Goal: Use online tool/utility: Use online tool/utility

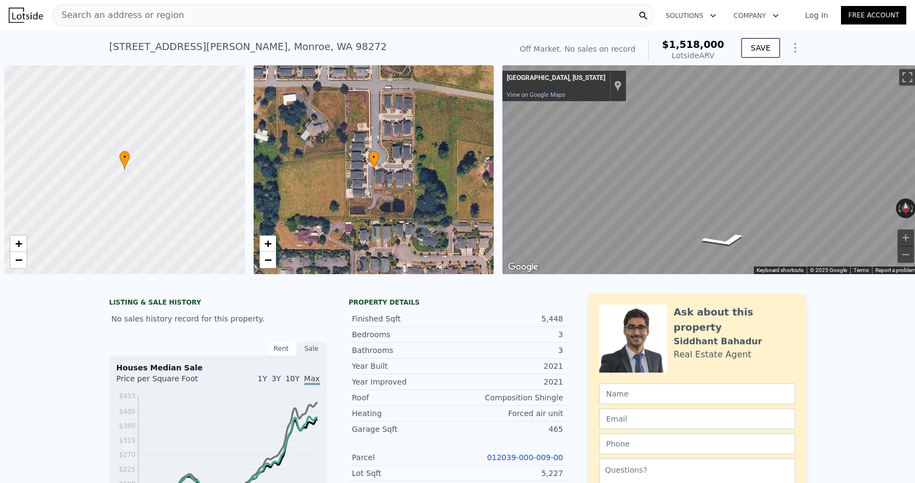
click at [217, 21] on div "Search an address or region" at bounding box center [353, 15] width 603 height 22
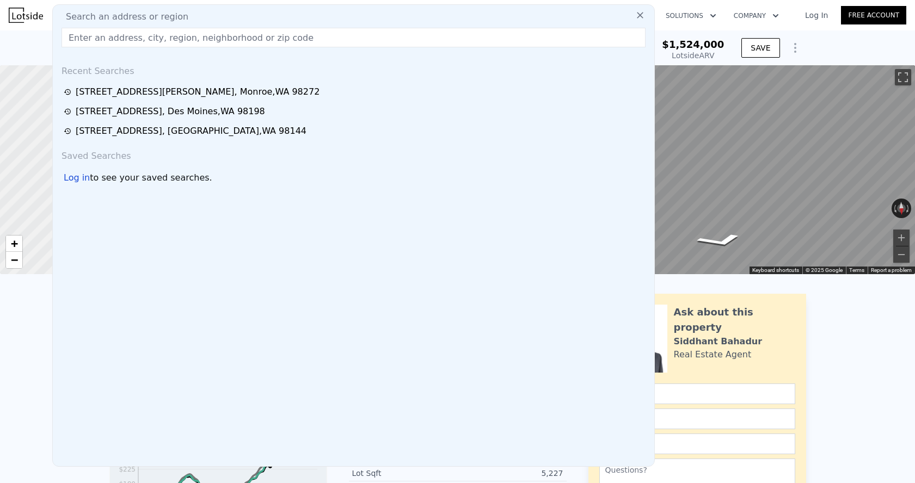
type input "$ 1,524,000"
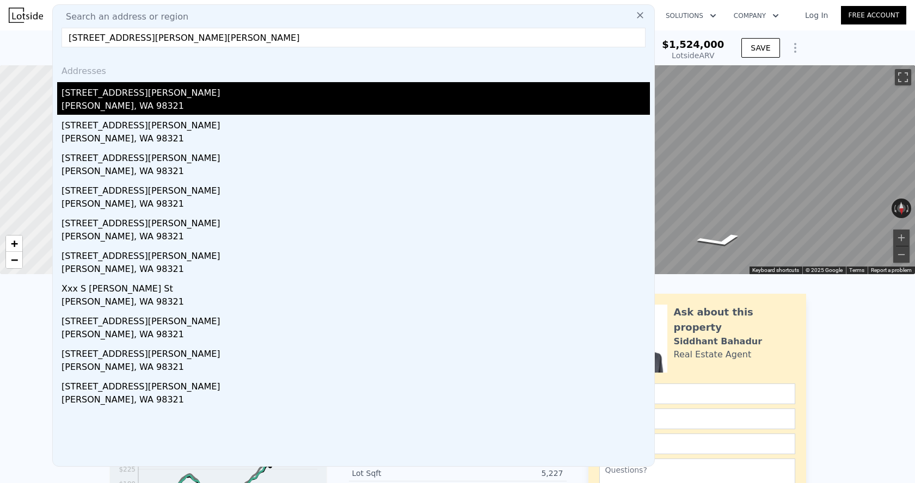
type input "[STREET_ADDRESS][PERSON_NAME][PERSON_NAME]"
click at [153, 101] on div "[PERSON_NAME], WA 98321" at bounding box center [356, 107] width 589 height 15
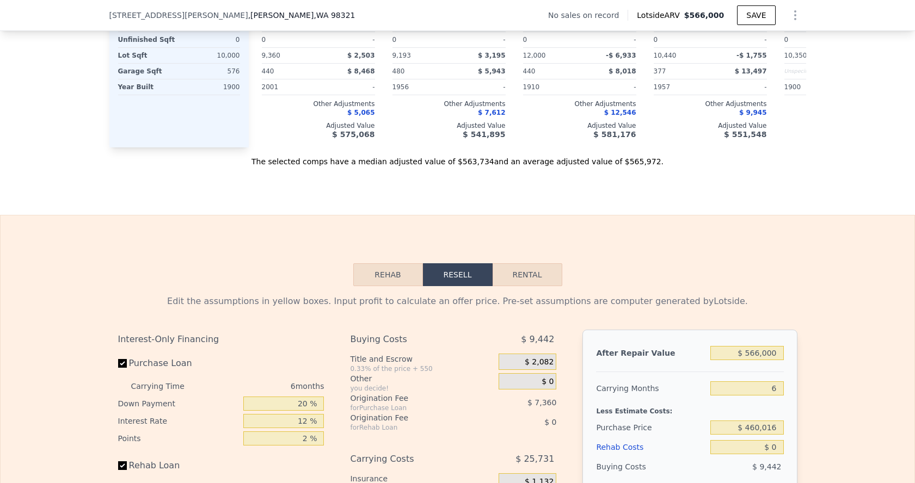
scroll to position [1461, 0]
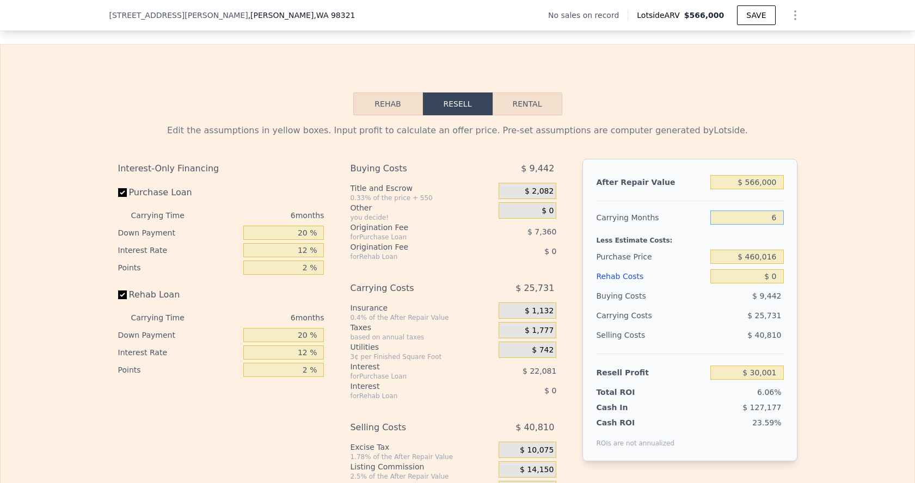
click at [778, 219] on input "6" at bounding box center [747, 218] width 73 height 14
type input "3"
type input "$ 42,866"
type input "3"
click at [765, 259] on input "$ 460,016" at bounding box center [747, 257] width 73 height 14
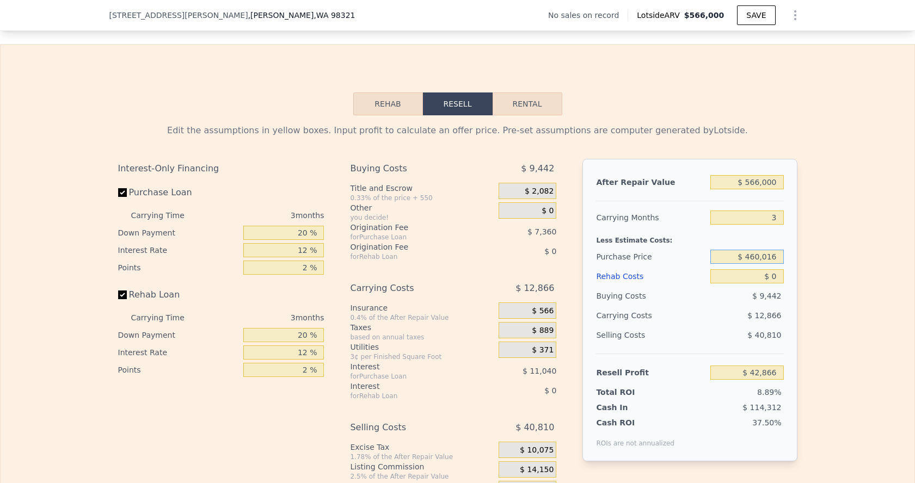
click at [765, 259] on input "$ 460,016" at bounding box center [747, 257] width 73 height 14
type input "$ 320,000"
click at [773, 272] on input "$ 0" at bounding box center [747, 277] width 73 height 14
type input "$ 188,948"
click at [781, 278] on input "$ 0" at bounding box center [747, 277] width 73 height 14
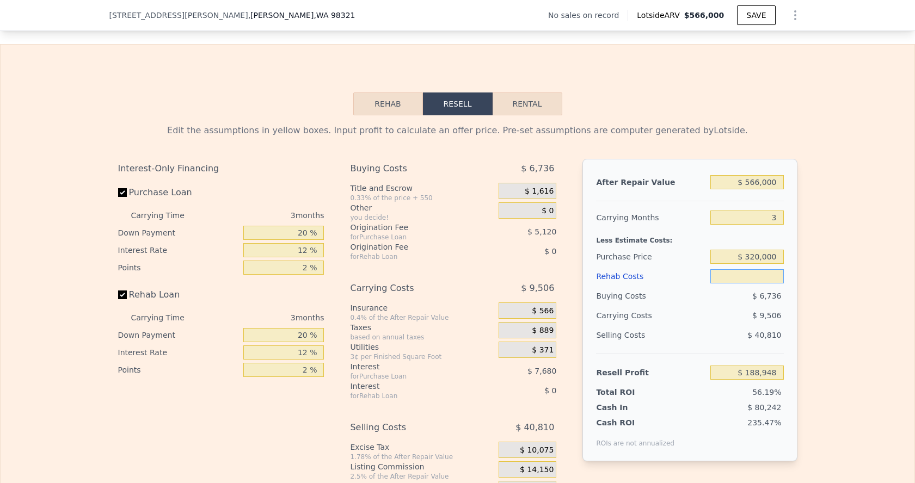
type input "$ 6"
type input "$ 188,942"
type input "$ 60"
type input "$ 188,887"
type input "$ 600"
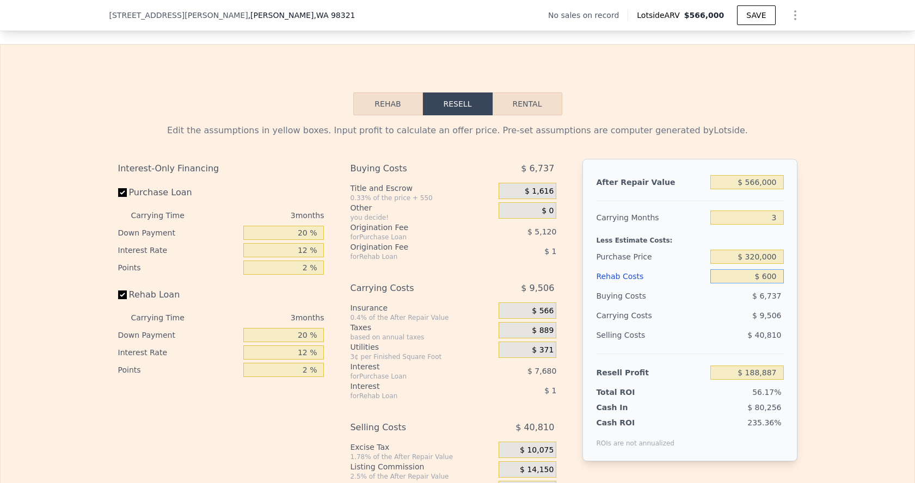
type input "$ 188,323"
type input "$ 6,000"
type input "$ 182,708"
type input "$ 60,000"
type input "$ 126,548"
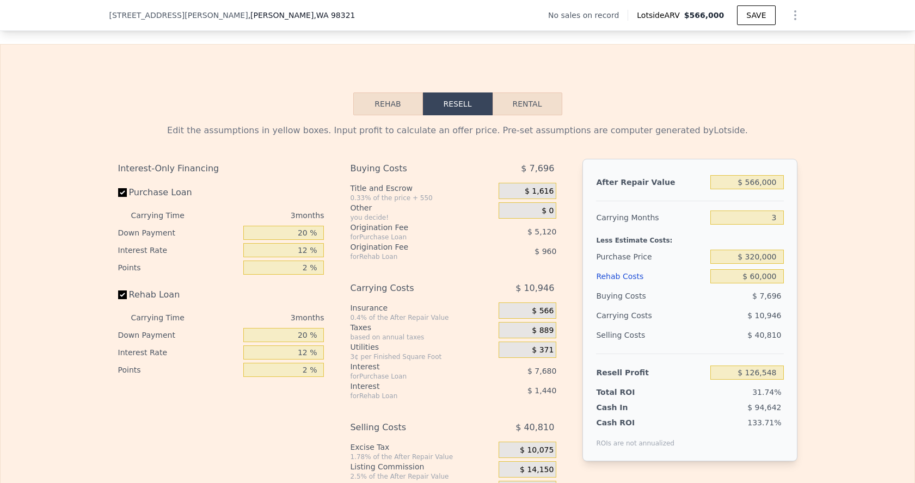
click at [858, 265] on div "Edit the assumptions in yellow boxes. Input profit to calculate an offer price.…" at bounding box center [458, 317] width 914 height 405
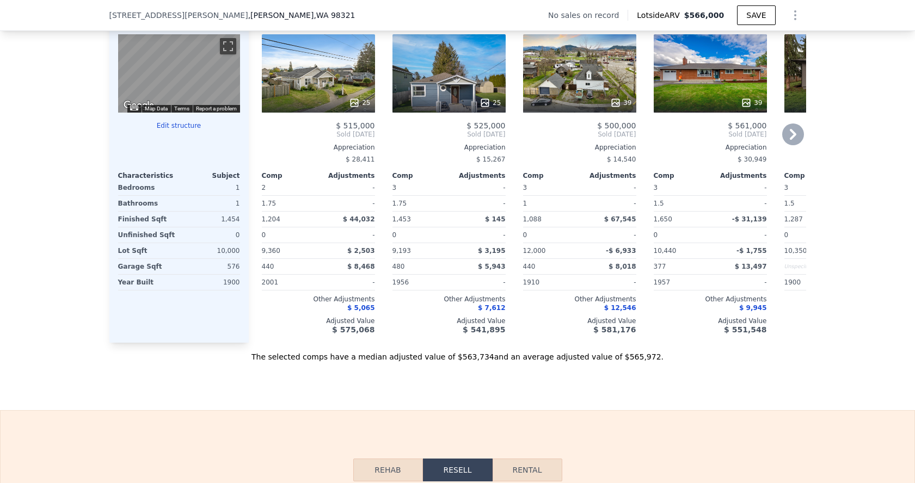
type input "6"
type input "$ 0"
type input "$ 30,001"
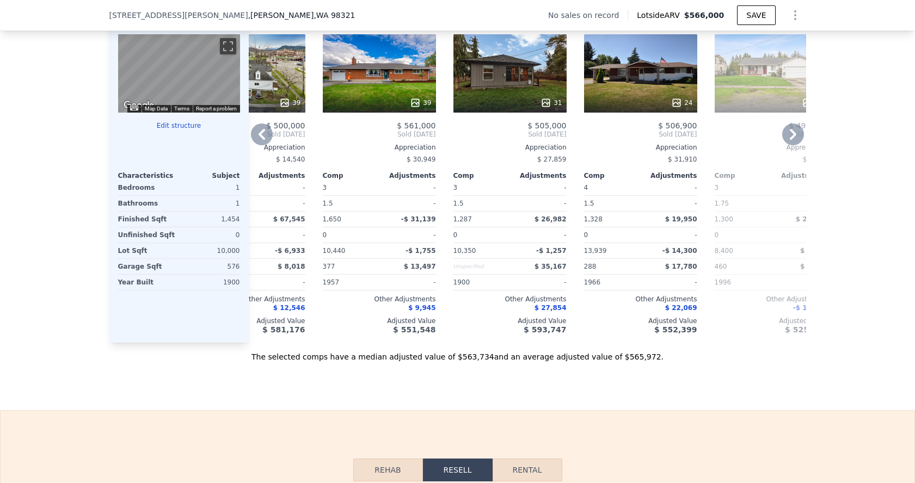
scroll to position [1391, 0]
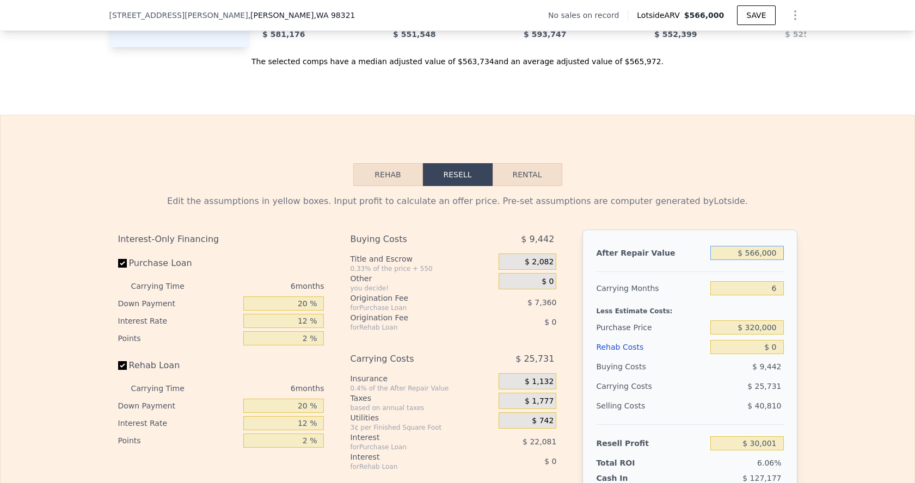
click at [758, 255] on input "$ 566,000" at bounding box center [747, 253] width 73 height 14
type input "$ 56,000"
type input "-$ 442,702"
type input "$ 5,000"
type input "-$ 489,973"
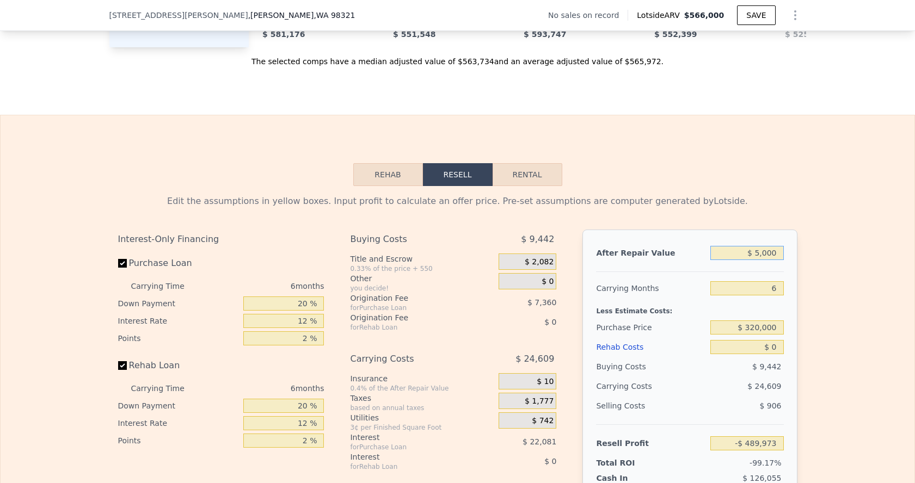
type input "$ 50,000"
type input "-$ 448,264"
type input "$ 500,000"
type input "-$ 31,172"
type input "$ 500,000"
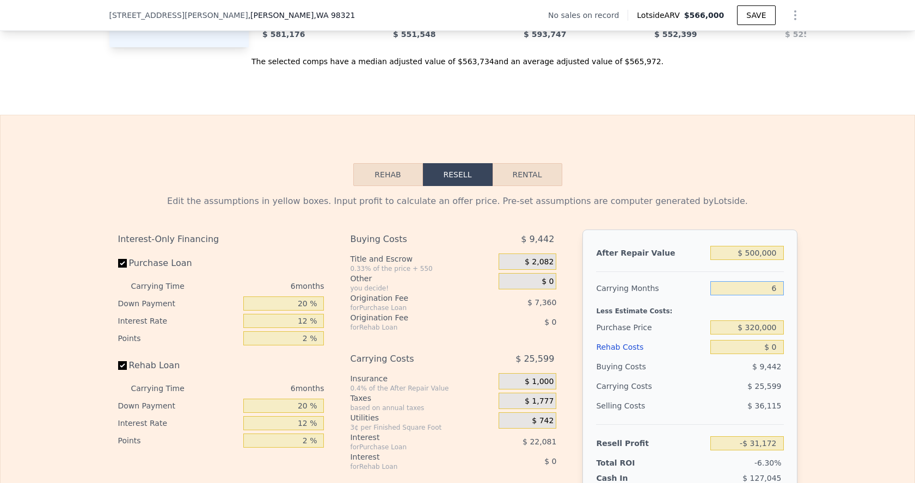
click at [778, 293] on input "6" at bounding box center [747, 288] width 73 height 14
type input "3"
type input "-$ 18,373"
type input "3"
click at [775, 350] on input "$ 0" at bounding box center [747, 347] width 73 height 14
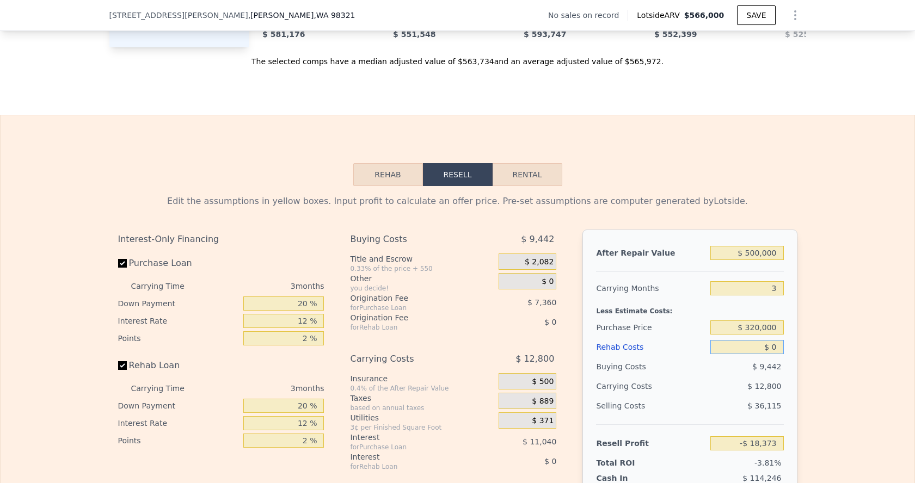
click at [775, 350] on input "$ 0" at bounding box center [747, 347] width 73 height 14
type input "$ 6"
type input "-$ 18,379"
type input "$ 60"
type input "-$ 18,434"
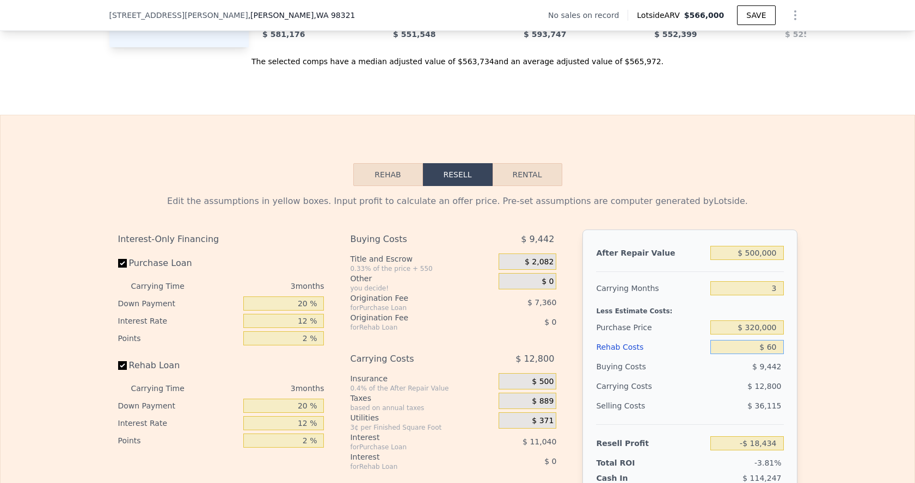
type input "$ 600"
type input "-$ 18,998"
type input "$ 6,000"
type input "-$ 24,613"
type input "$ 60,000"
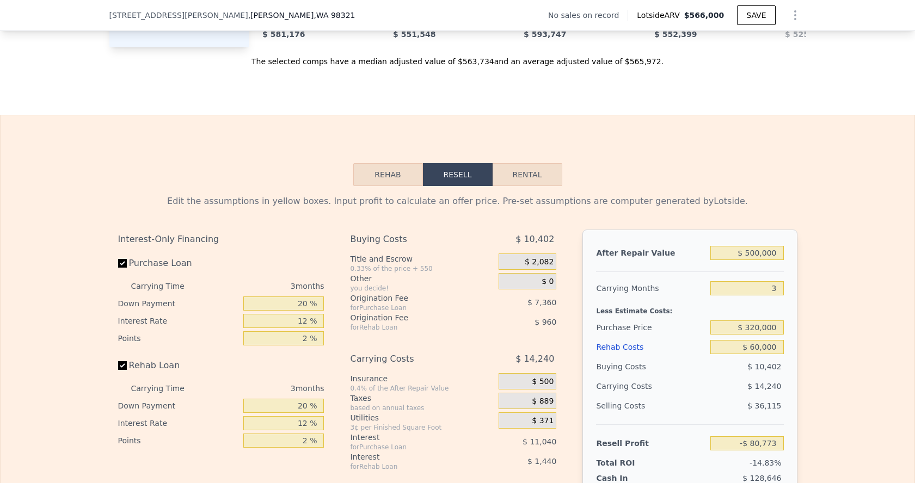
click at [777, 198] on div "Edit the assumptions in yellow boxes. Input profit to calculate an offer price.…" at bounding box center [457, 201] width 679 height 13
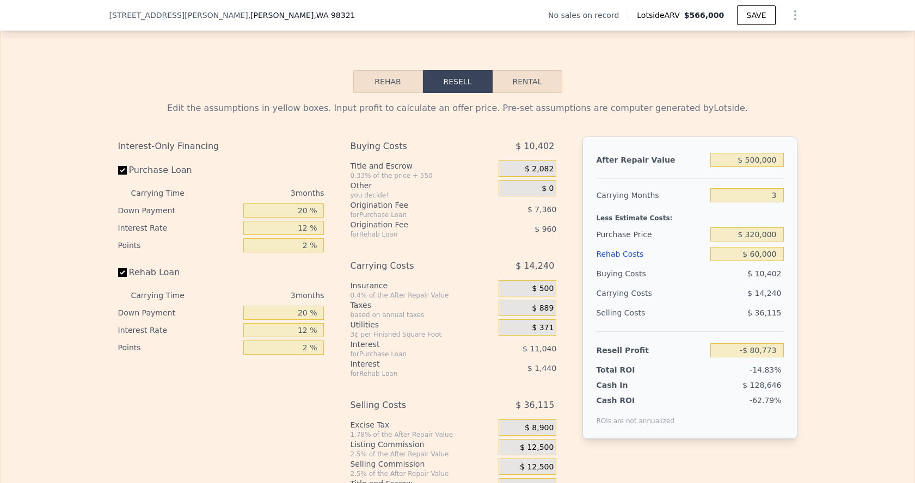
scroll to position [1502, 0]
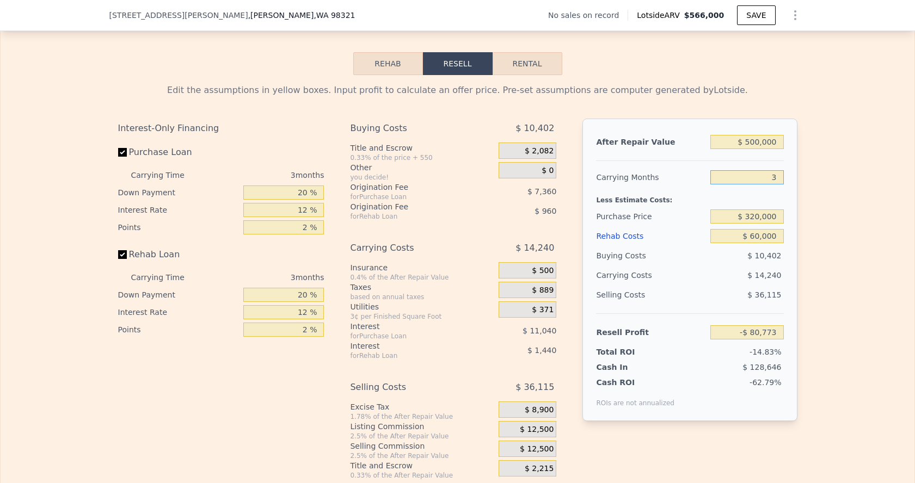
click at [739, 175] on input "3" at bounding box center [747, 177] width 73 height 14
click at [758, 213] on input "$ 320,000" at bounding box center [747, 217] width 73 height 14
type input "$ 65,309"
click at [763, 240] on input "$ 60,000" at bounding box center [747, 236] width 73 height 14
click at [762, 236] on input "$ 60,000" at bounding box center [747, 236] width 73 height 14
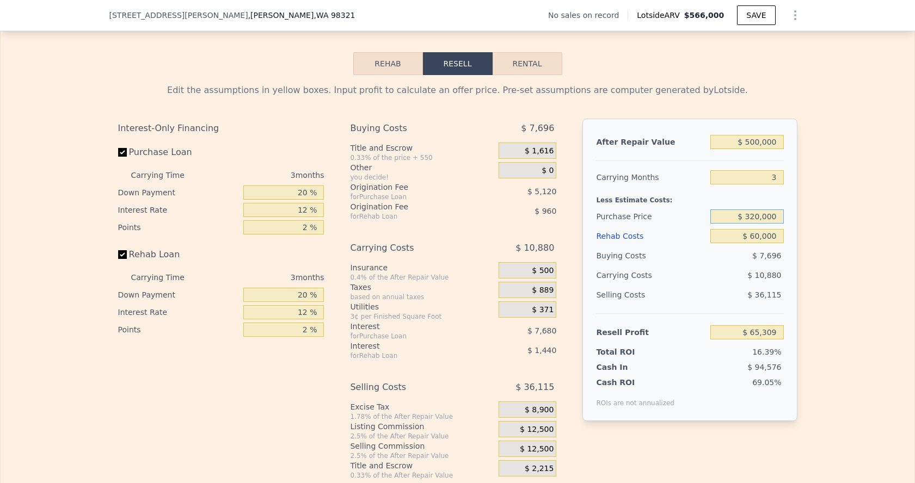
click at [756, 218] on input "$ 320,000" at bounding box center [747, 217] width 73 height 14
type input "$ 330,000"
type input "$ 54,876"
click at [758, 242] on input "$ 60,000" at bounding box center [747, 236] width 73 height 14
click at [752, 218] on input "$ 330,000" at bounding box center [747, 217] width 73 height 14
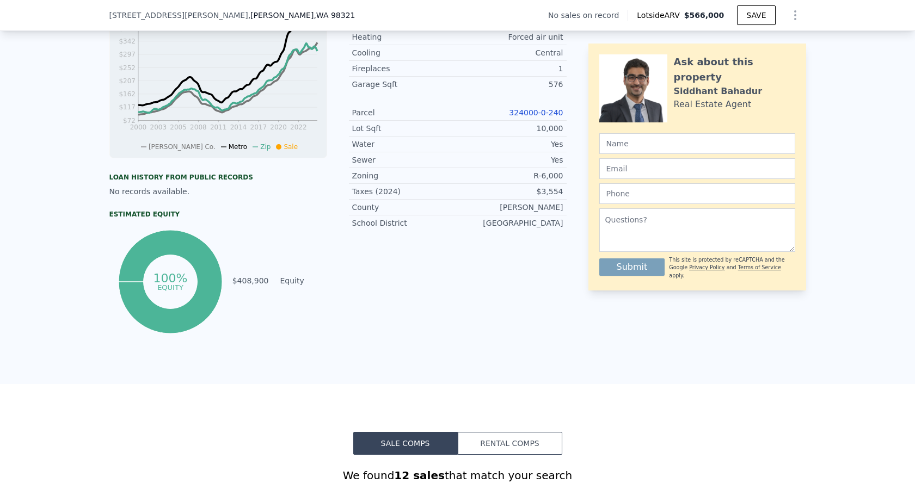
scroll to position [264, 0]
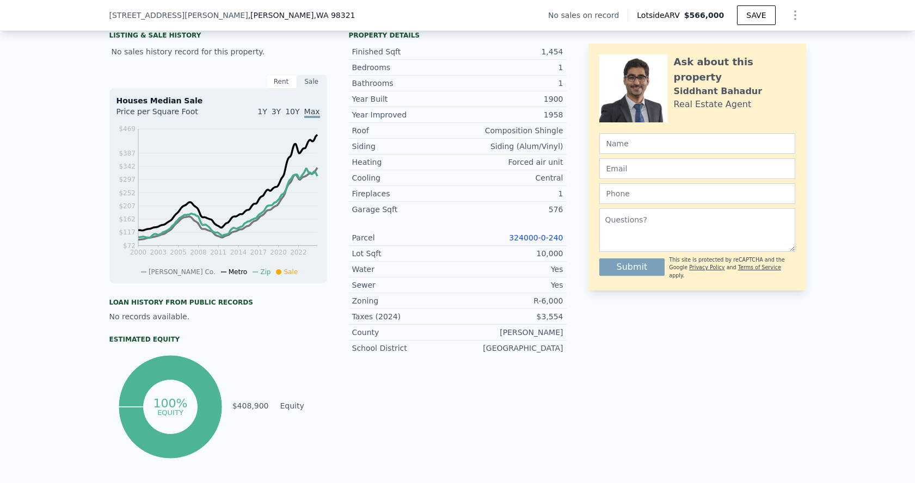
type input "$ 566,000"
type input "6"
type input "$ 0"
type input "$ 168,770"
click at [526, 234] on link "324000-0-240" at bounding box center [536, 238] width 54 height 9
